Goal: Book appointment/travel/reservation

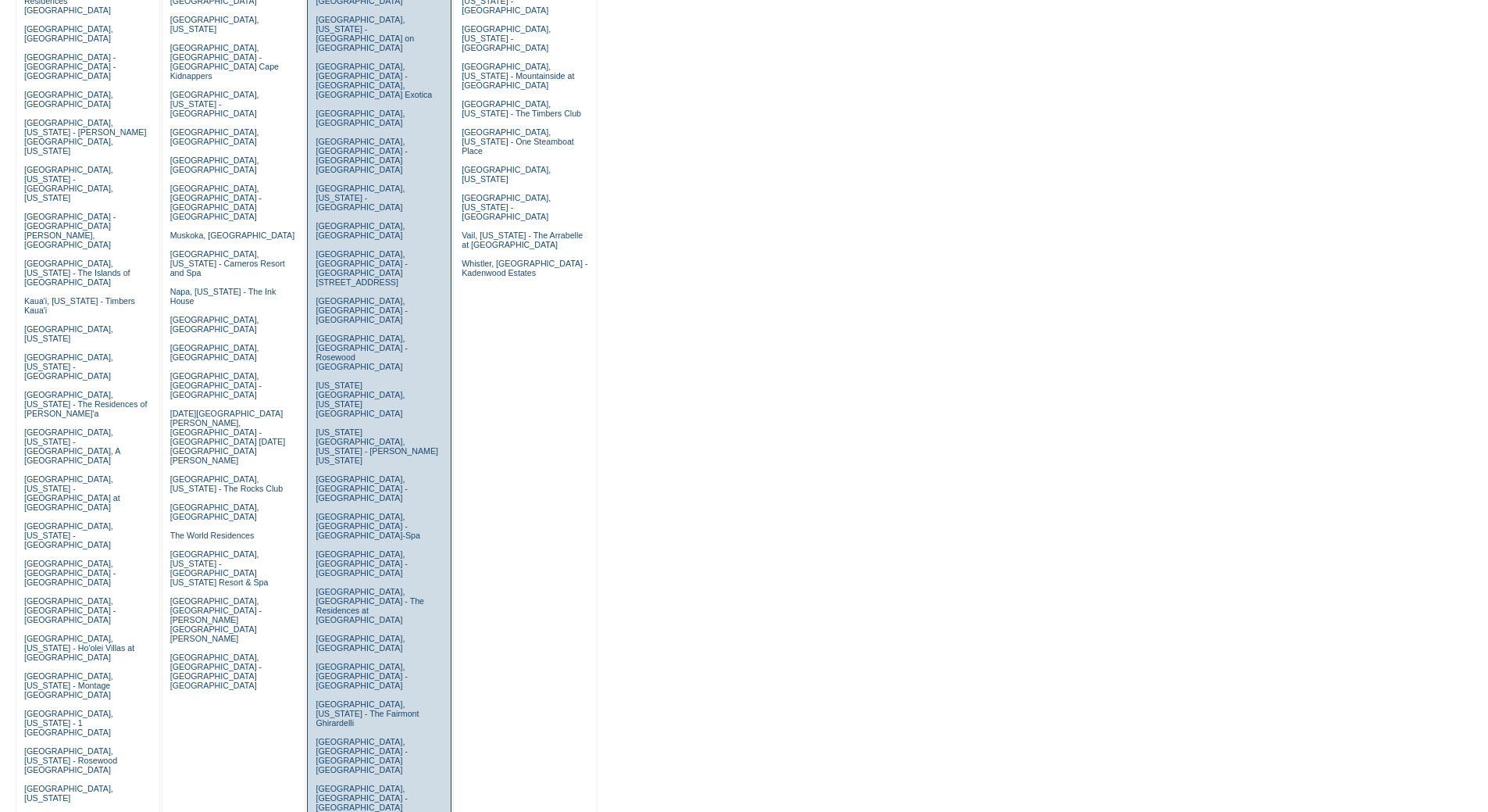
scroll to position [417, 0]
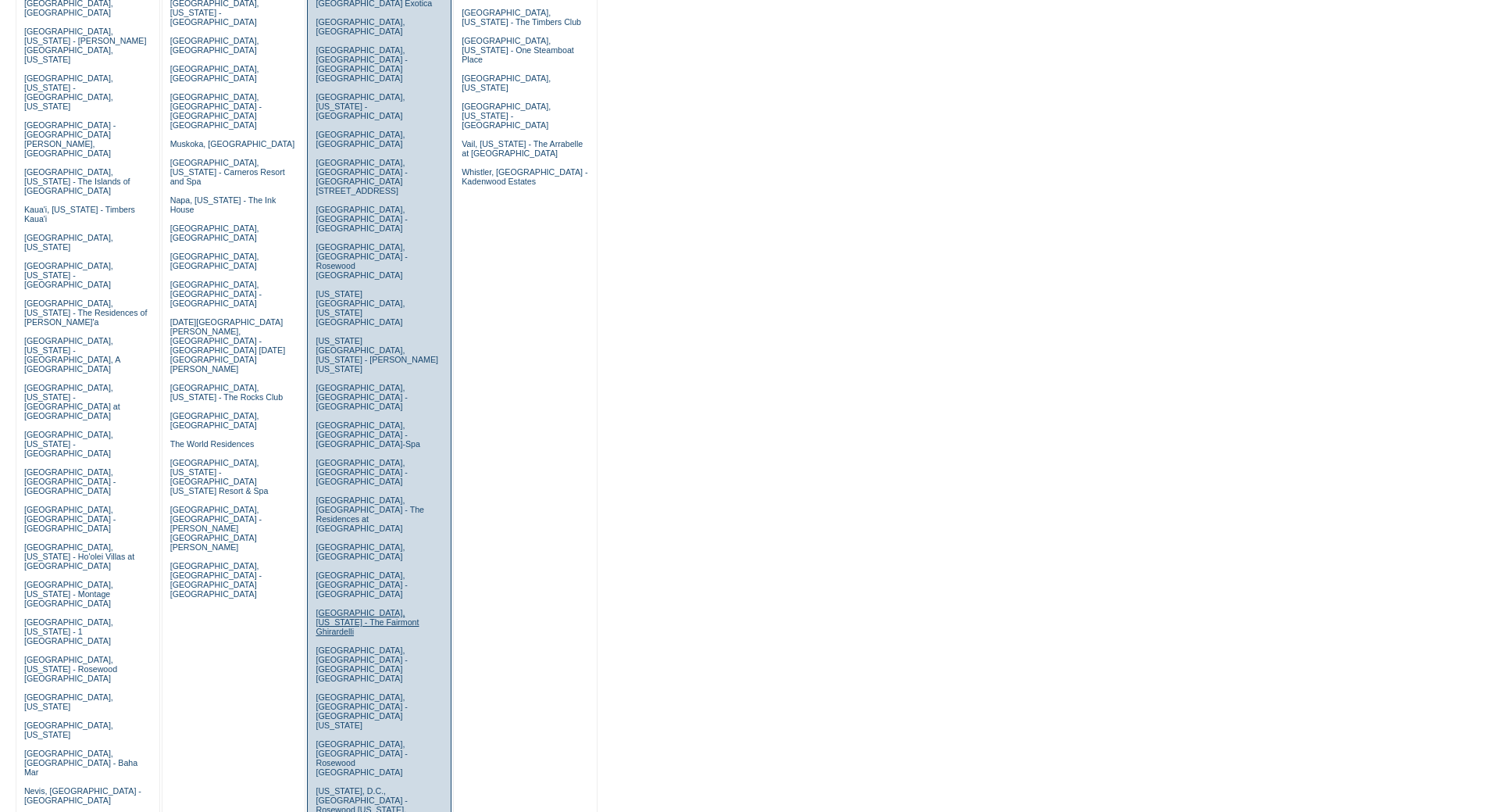
click at [347, 608] on link "[GEOGRAPHIC_DATA], [US_STATE] - The Fairmont Ghirardelli" at bounding box center [367, 621] width 103 height 28
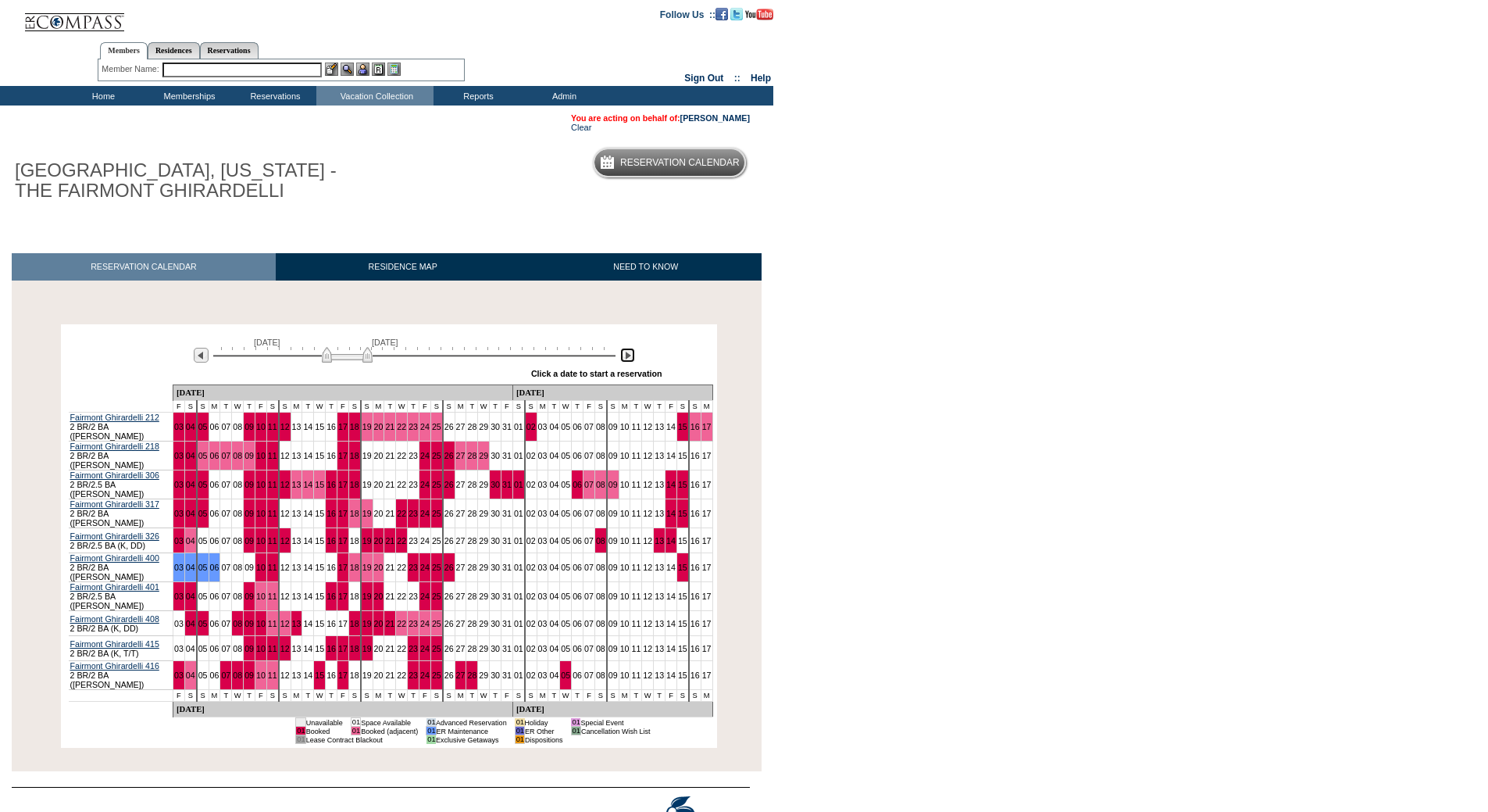
click at [629, 352] on img at bounding box center [627, 354] width 15 height 15
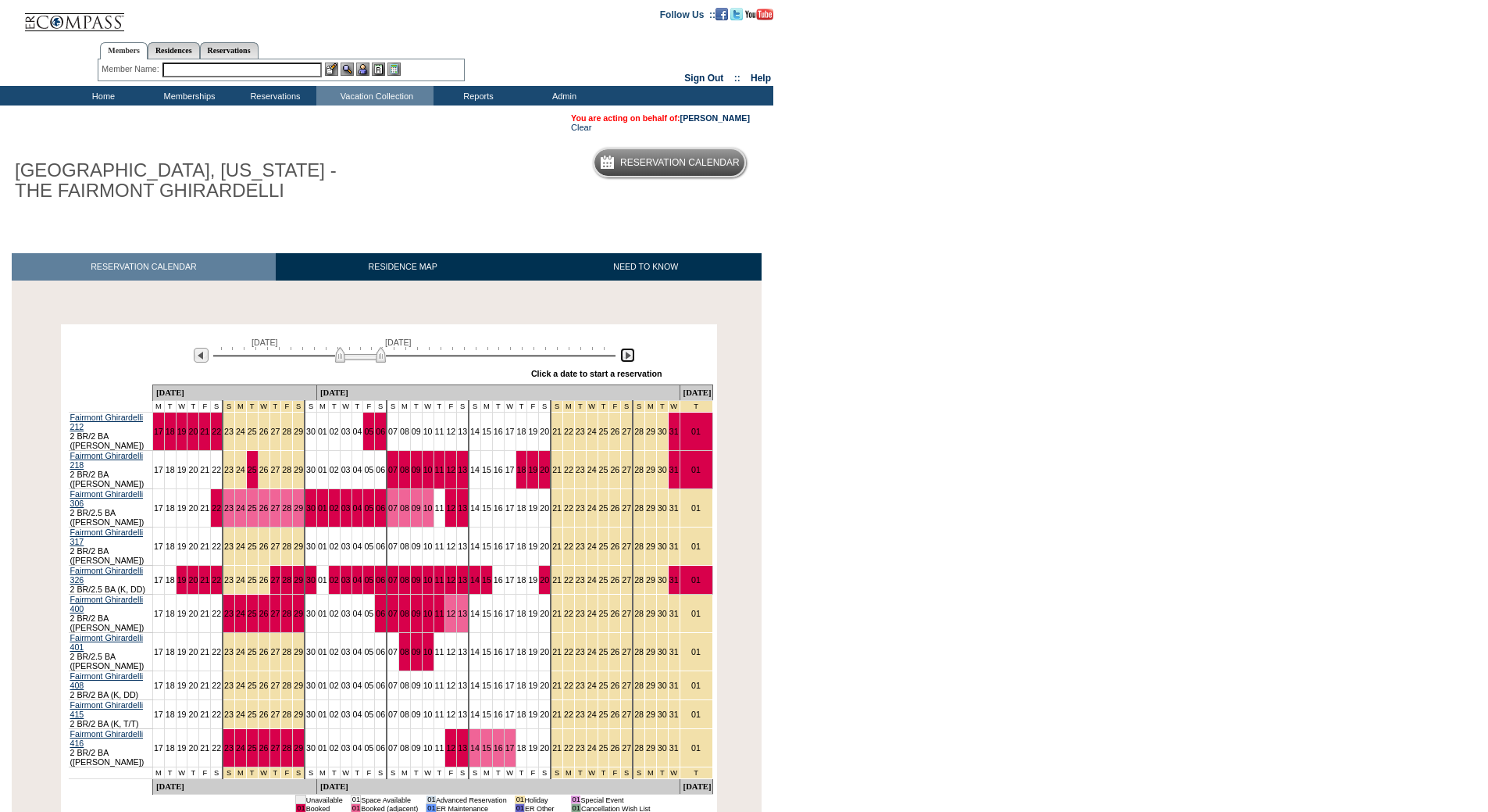
click at [629, 352] on img at bounding box center [627, 354] width 15 height 15
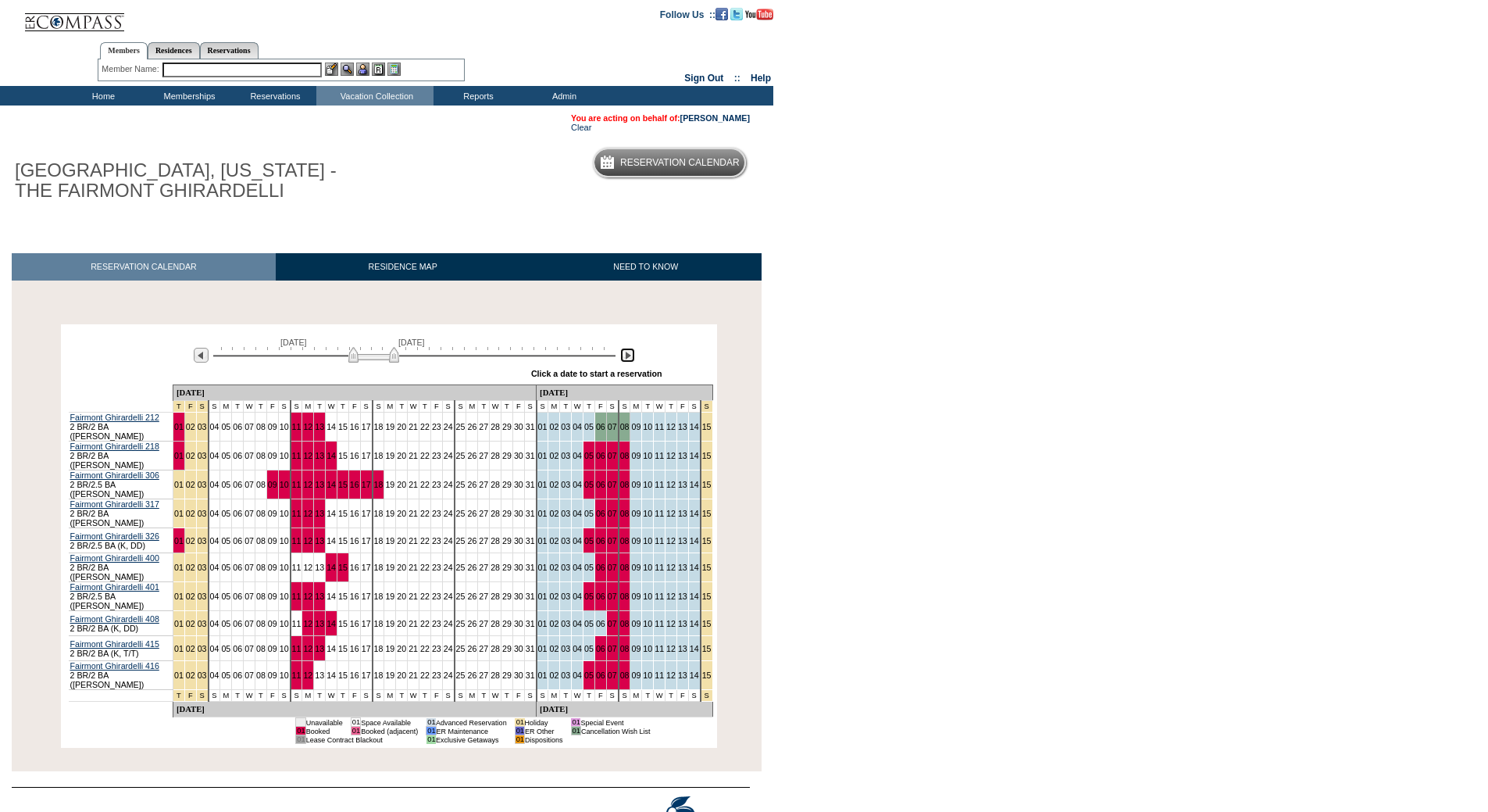
click at [629, 352] on img at bounding box center [627, 354] width 15 height 15
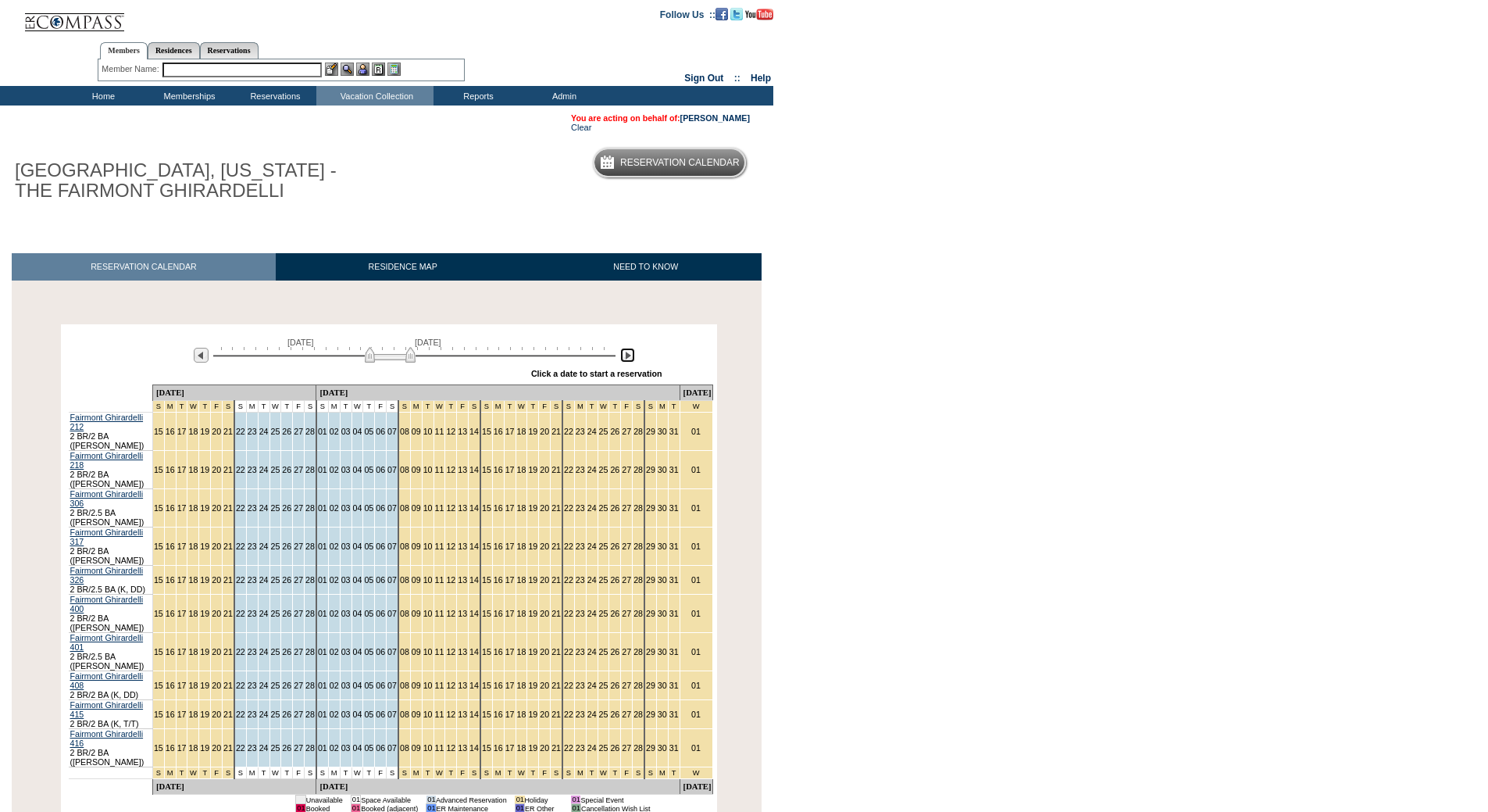
click at [409, 361] on img at bounding box center [390, 355] width 51 height 16
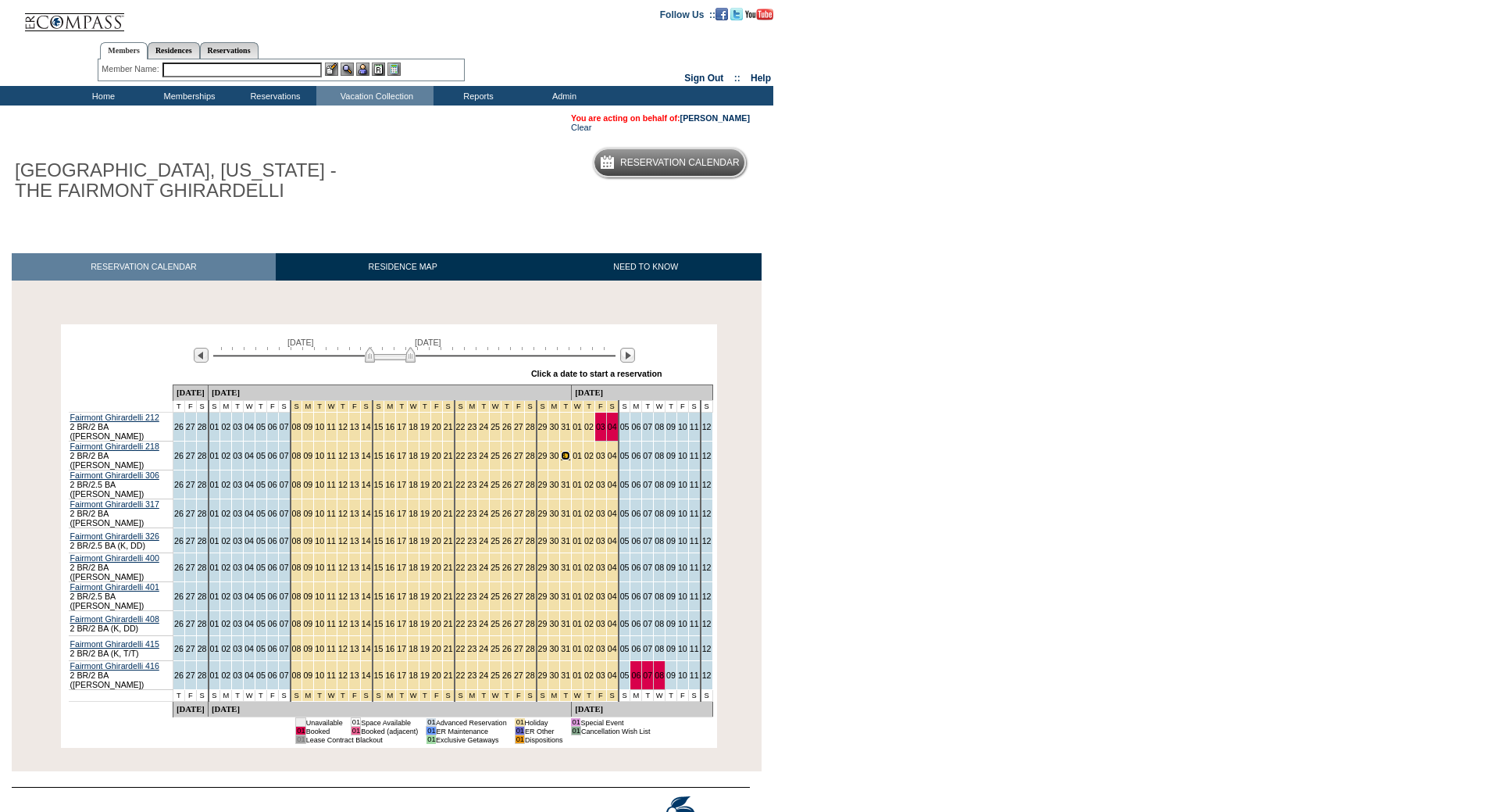
click at [561, 456] on link "31" at bounding box center [565, 456] width 10 height 10
